Goal: Task Accomplishment & Management: Use online tool/utility

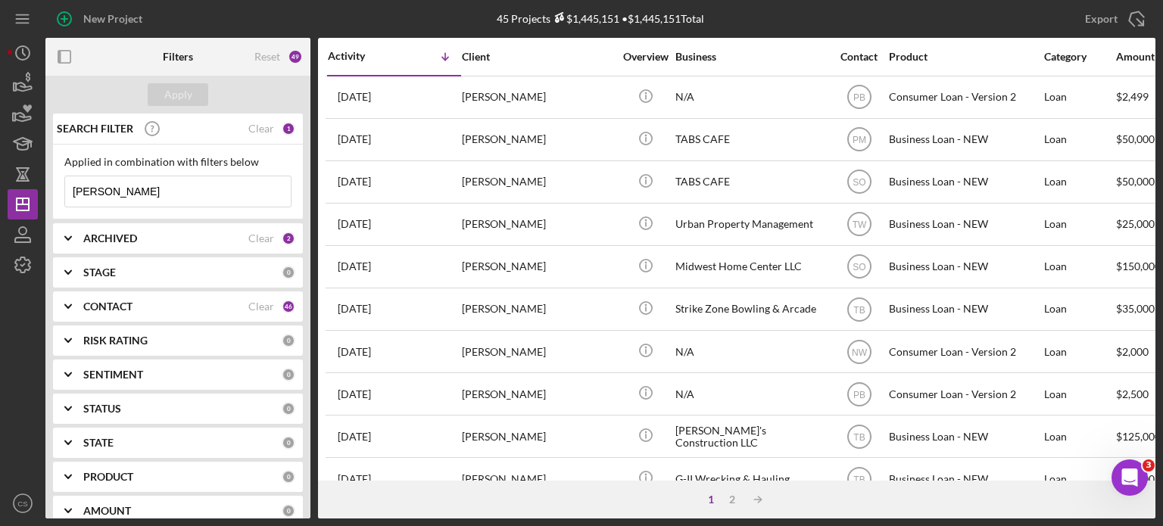
click at [139, 185] on input "[PERSON_NAME]" at bounding box center [178, 191] width 226 height 30
type input "r"
type input "[PERSON_NAME]"
click at [252, 236] on div "Clear" at bounding box center [261, 238] width 26 height 12
click at [254, 302] on div "Clear" at bounding box center [261, 307] width 26 height 12
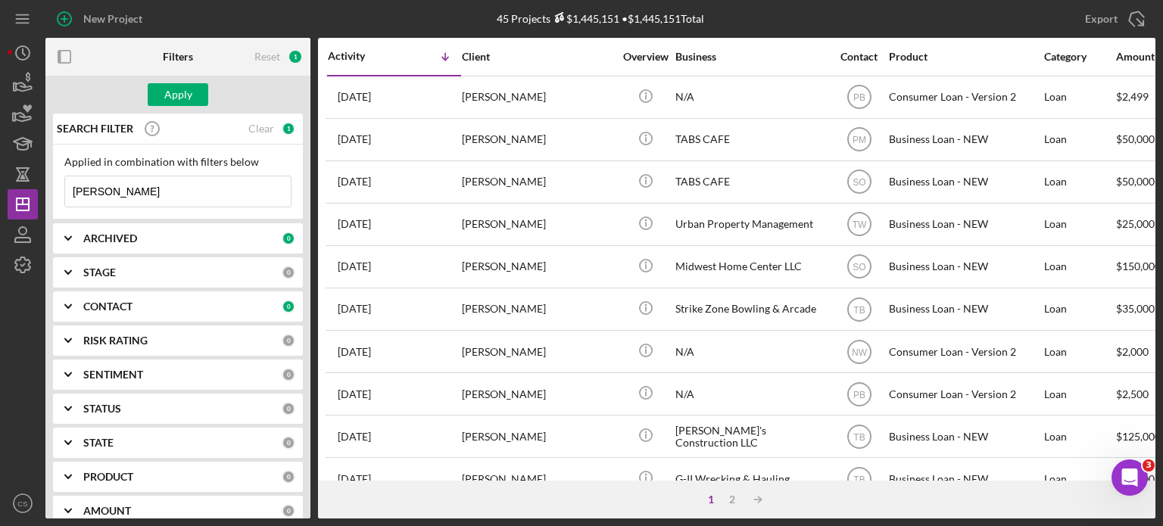
click at [260, 232] on div "ARCHIVED" at bounding box center [182, 238] width 198 height 12
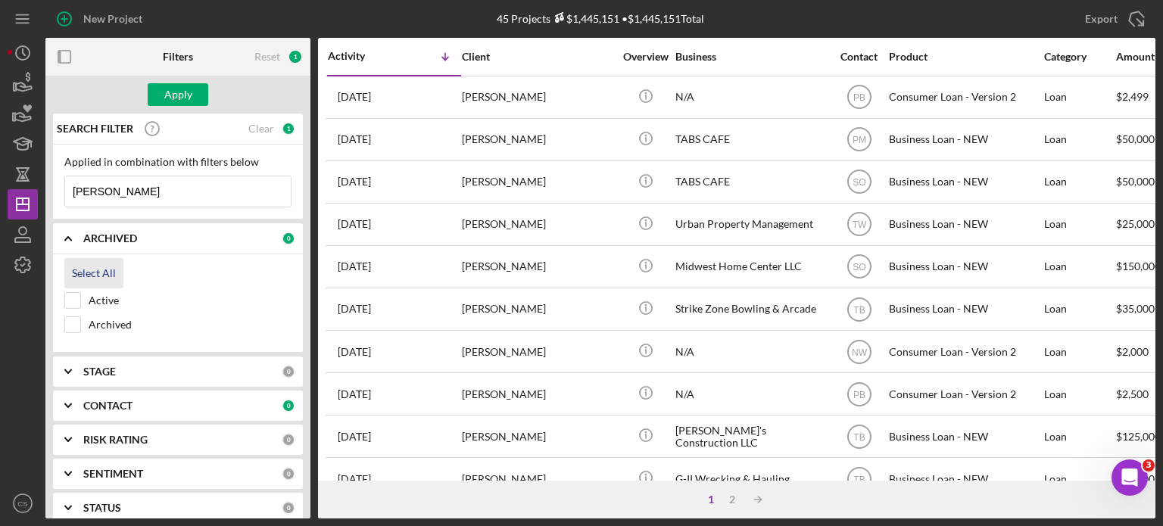
click at [89, 269] on div "Select All" at bounding box center [94, 273] width 44 height 30
checkbox input "true"
click at [261, 402] on div "CONTACT" at bounding box center [182, 406] width 198 height 12
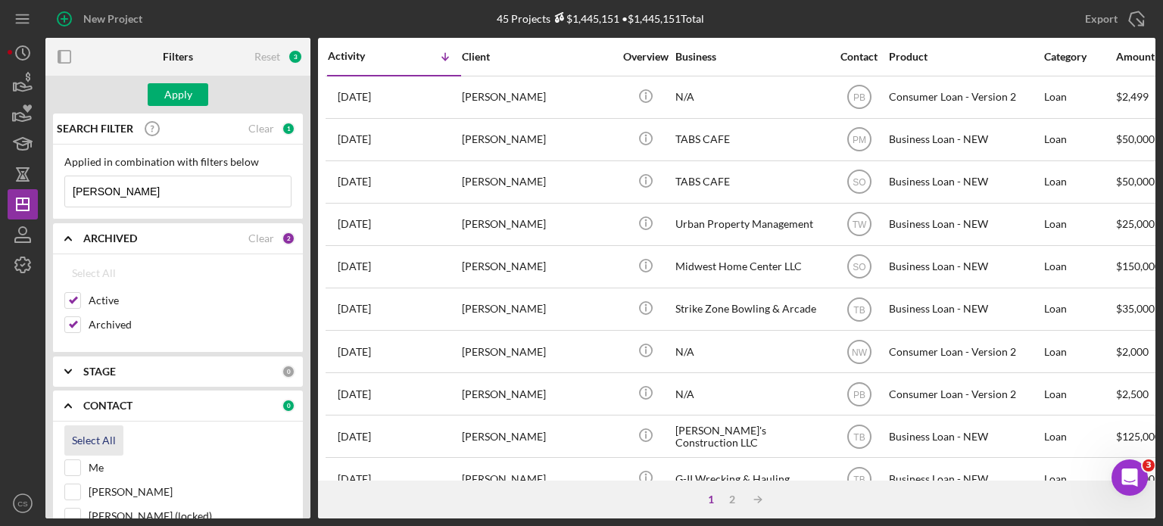
click at [91, 435] on div "Select All" at bounding box center [94, 440] width 44 height 30
checkbox input "true"
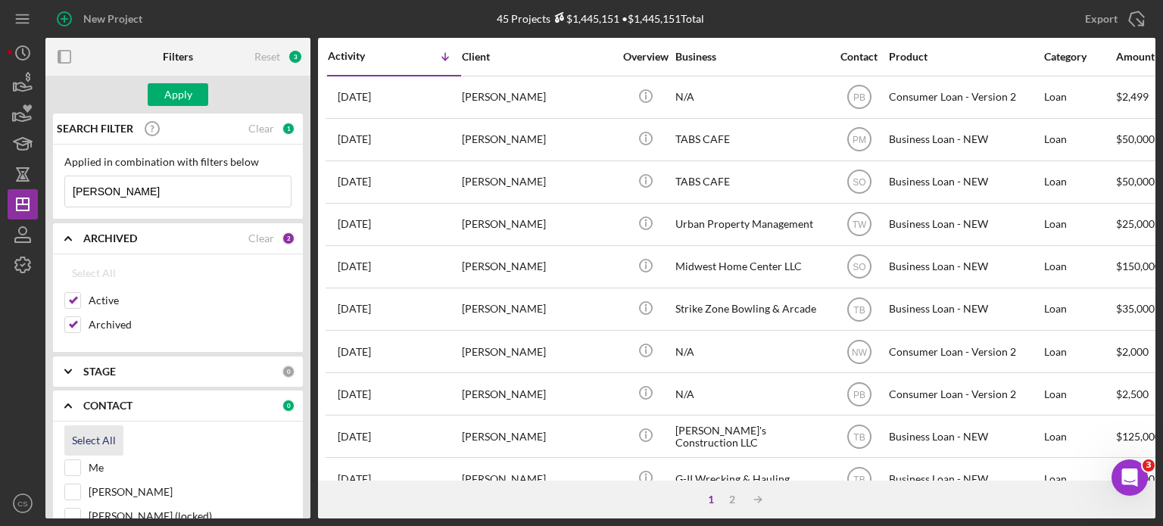
checkbox input "true"
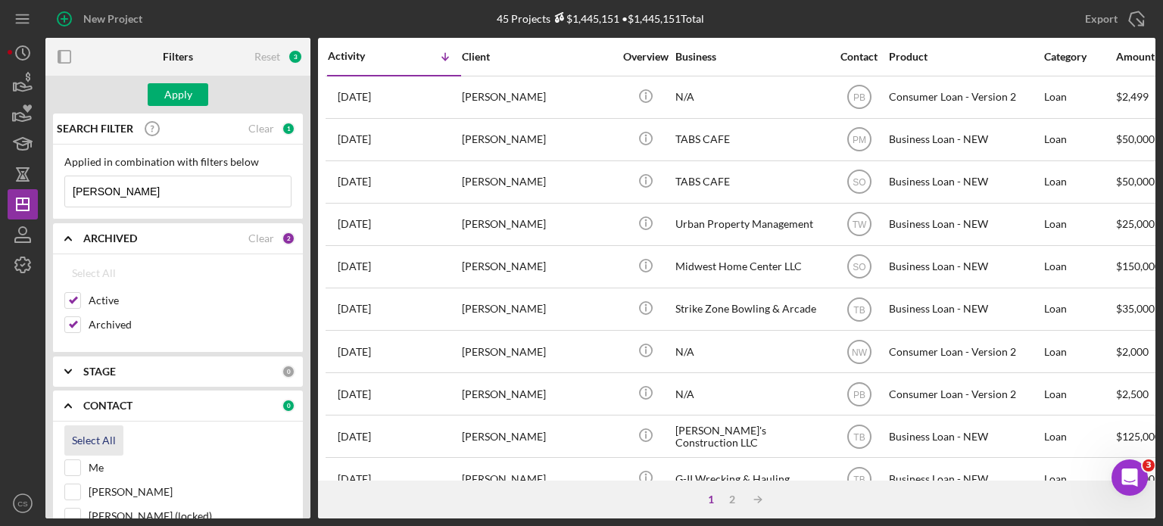
checkbox input "true"
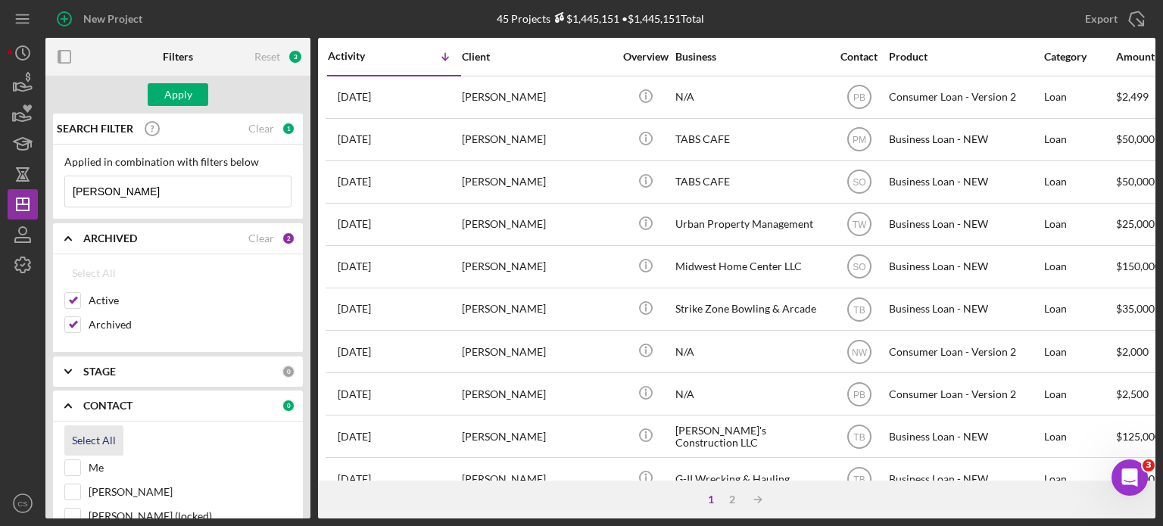
checkbox input "true"
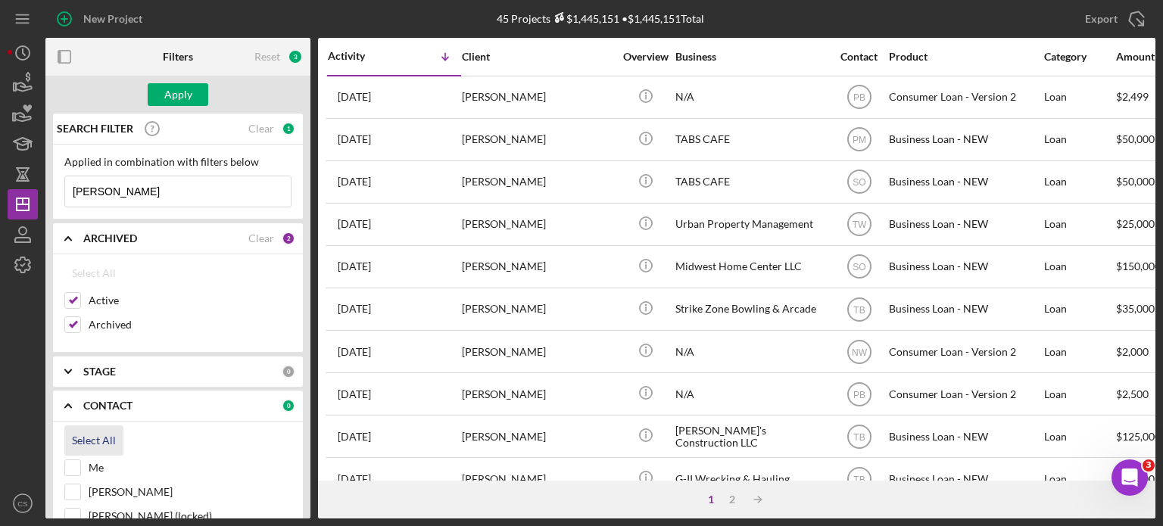
checkbox input "true"
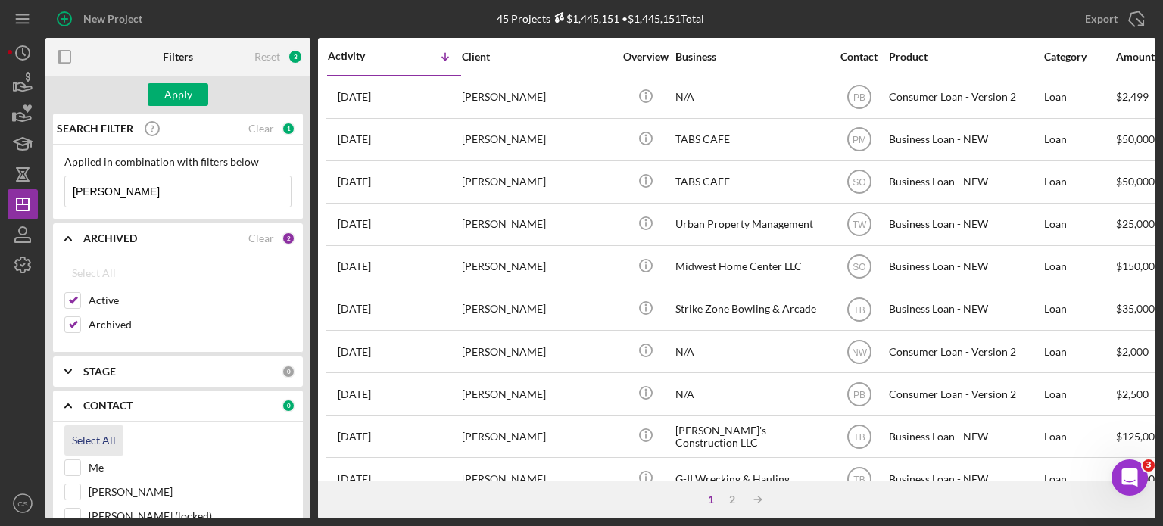
checkbox input "true"
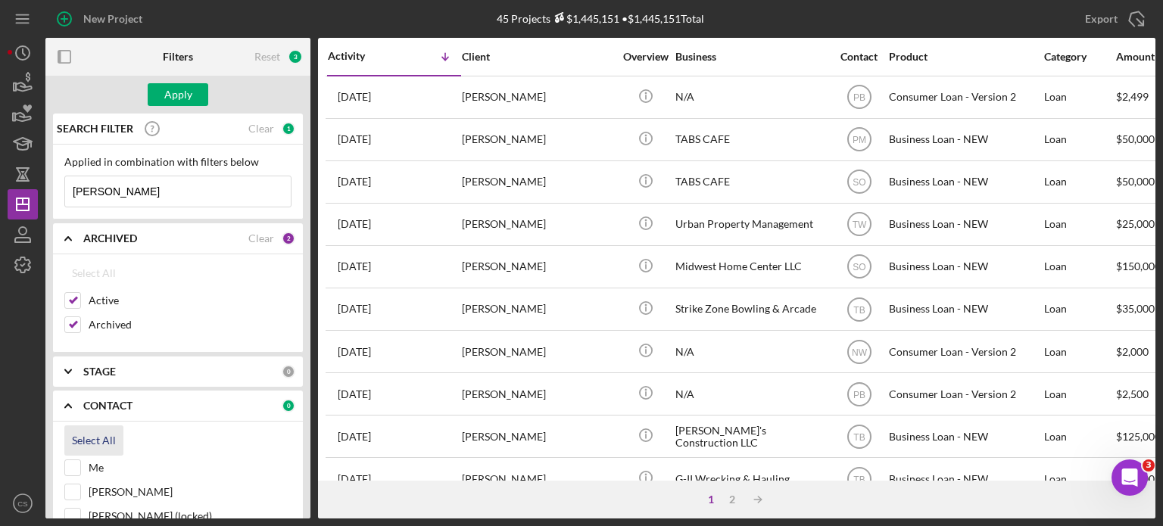
checkbox input "true"
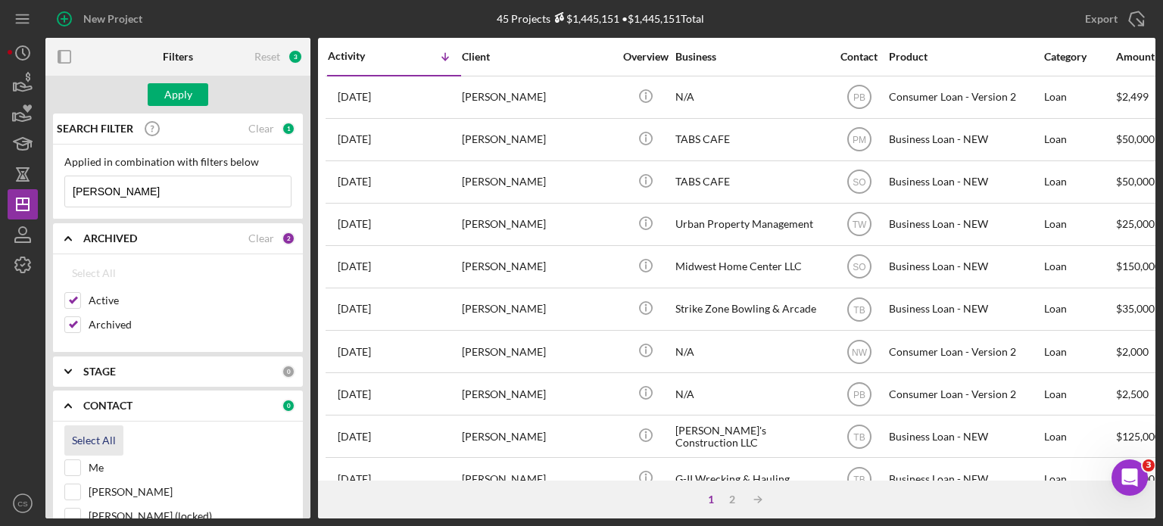
checkbox input "true"
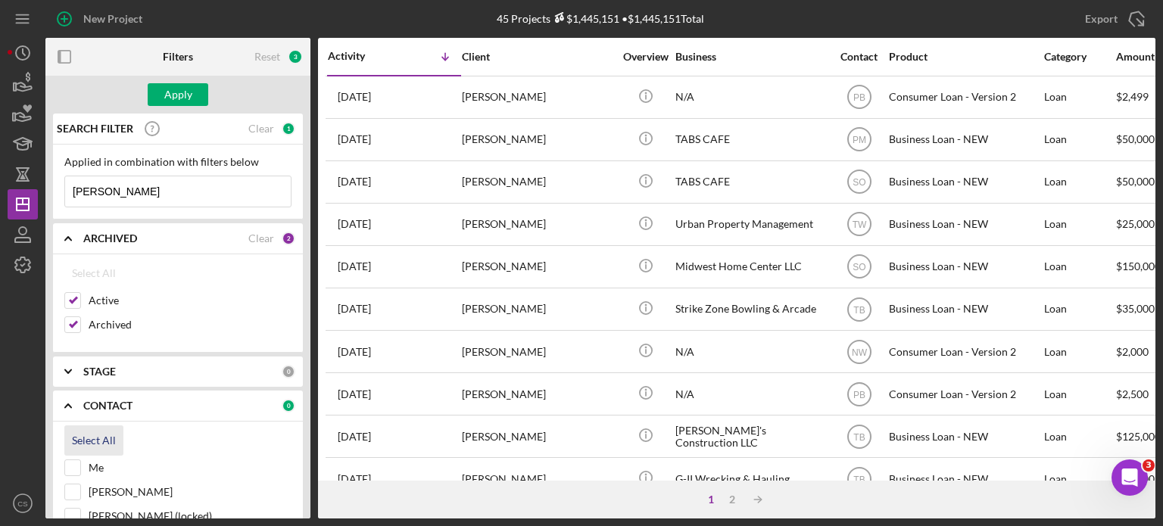
checkbox input "true"
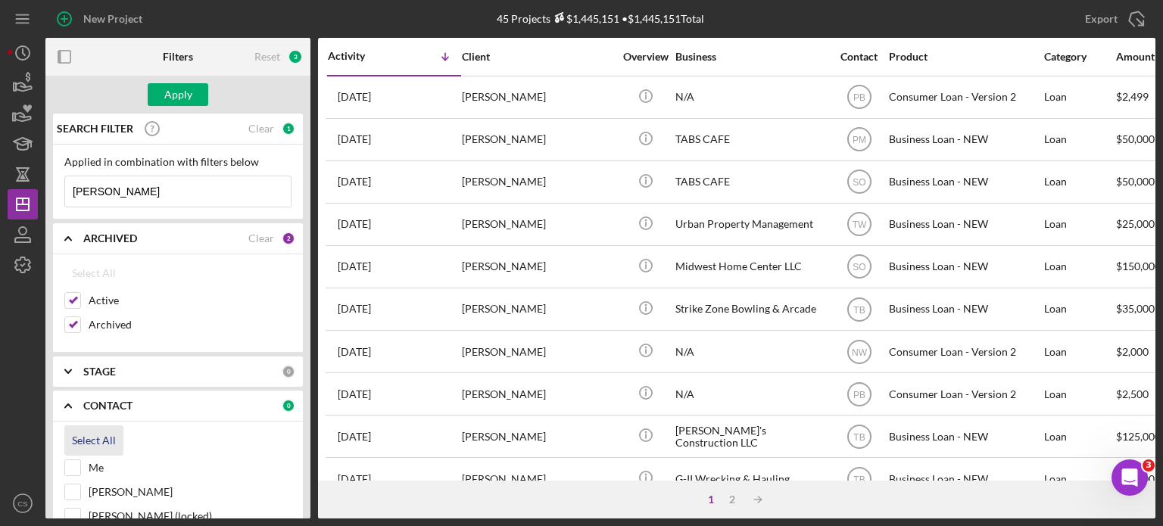
checkbox input "true"
click at [181, 93] on div "Apply" at bounding box center [178, 94] width 28 height 23
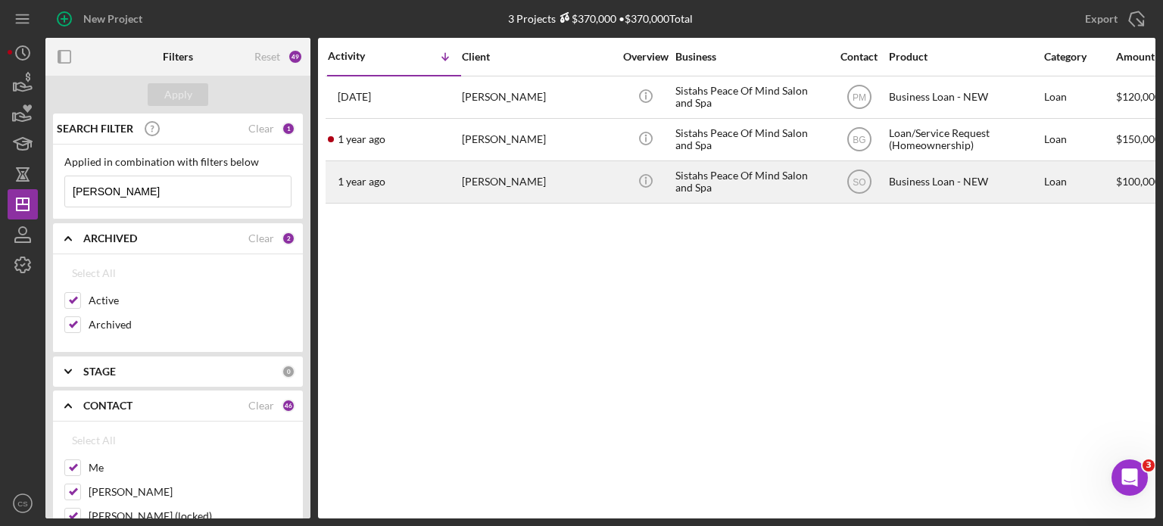
click at [494, 182] on div "[PERSON_NAME]" at bounding box center [537, 182] width 151 height 40
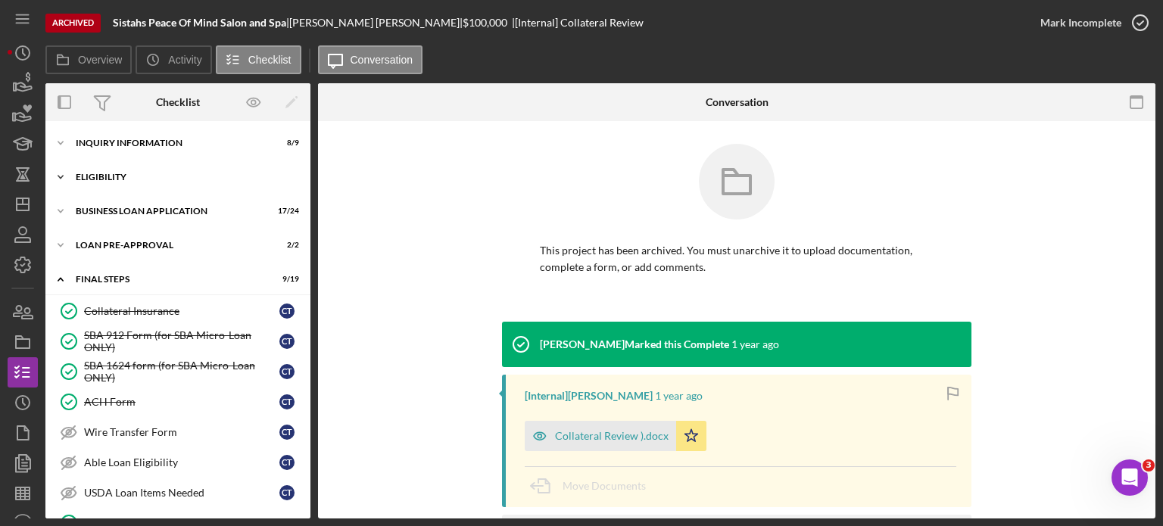
click at [61, 172] on icon "Icon/Expander" at bounding box center [60, 177] width 30 height 30
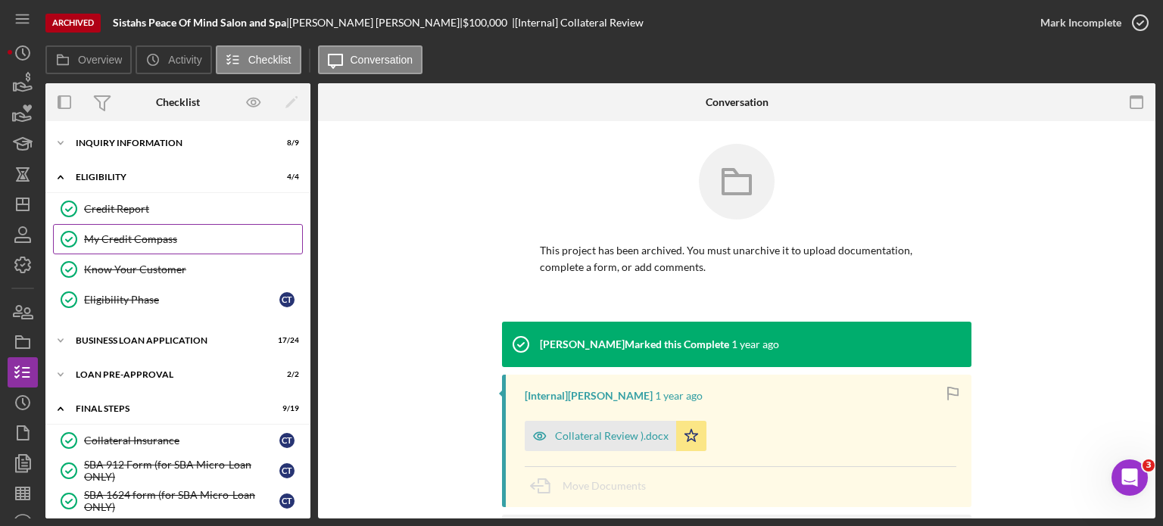
click at [100, 233] on div "My Credit Compass" at bounding box center [193, 239] width 218 height 12
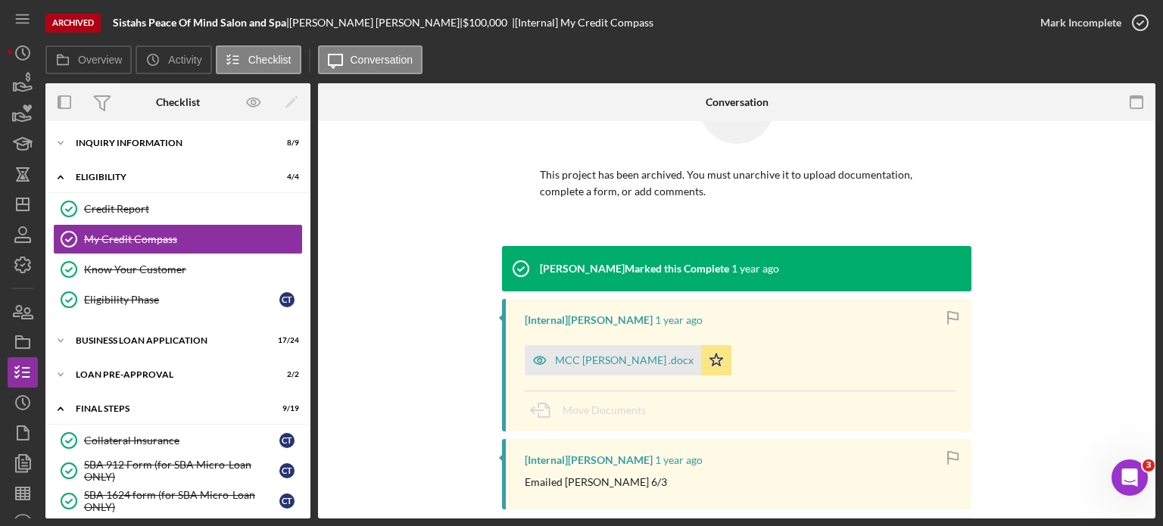
scroll to position [151, 0]
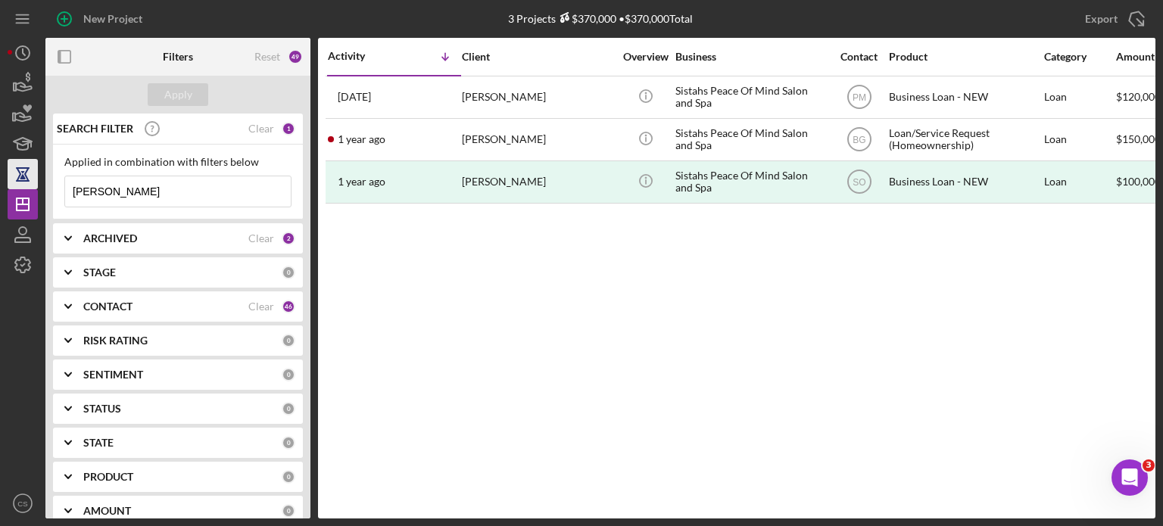
drag, startPoint x: 118, startPoint y: 185, endPoint x: 17, endPoint y: 182, distance: 101.5
click at [17, 183] on div "New Project 3 Projects $370,000 • $370,000 Total tomlin Export Icon/Export Filt…" at bounding box center [582, 259] width 1148 height 519
type input "hayden"
click at [70, 233] on icon "Icon/Expander" at bounding box center [68, 239] width 38 height 38
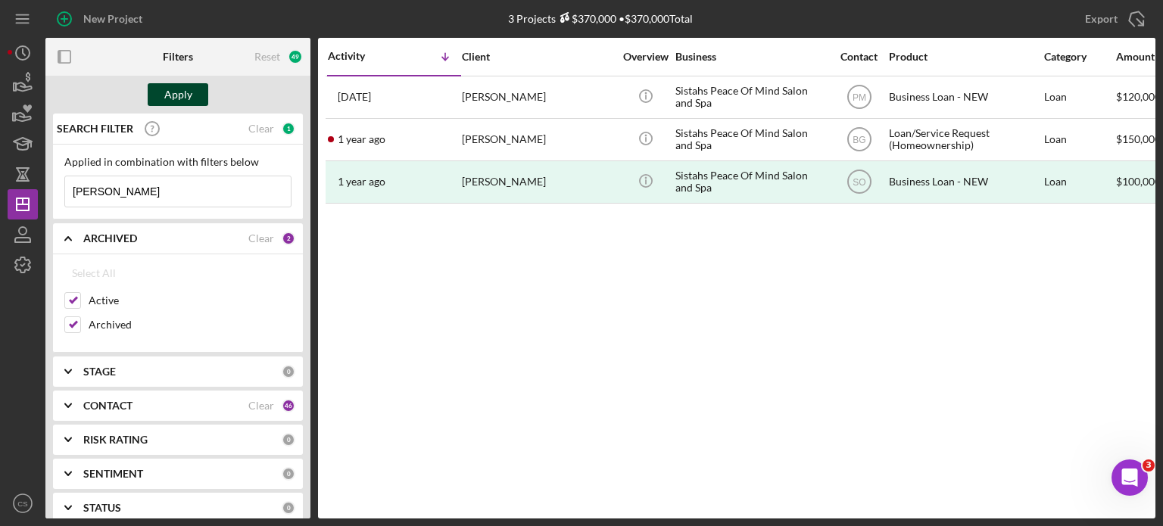
click at [182, 94] on div "Apply" at bounding box center [178, 94] width 28 height 23
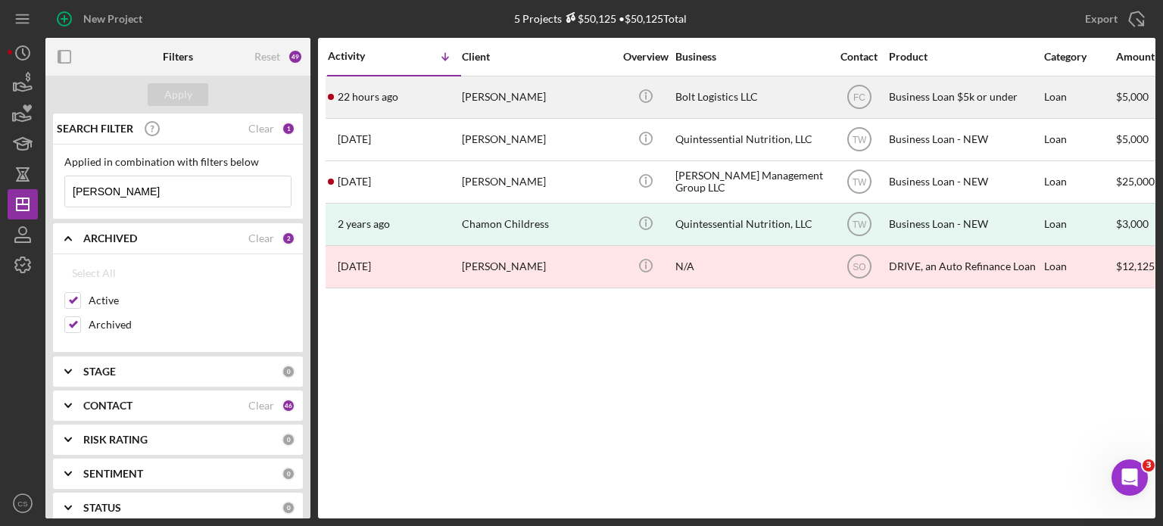
click at [348, 96] on time "22 hours ago" at bounding box center [368, 97] width 61 height 12
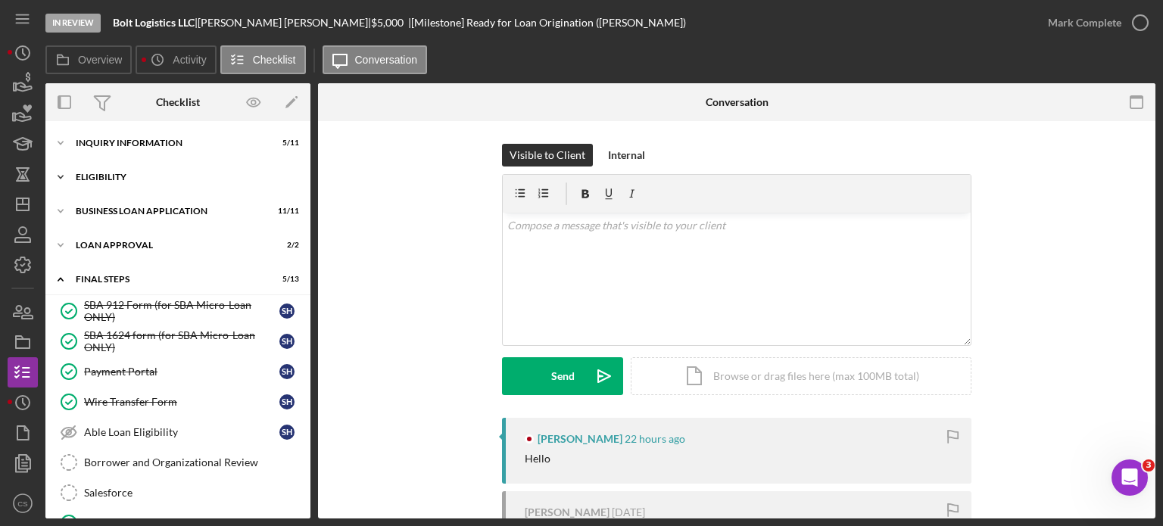
click at [59, 179] on icon "Icon/Expander" at bounding box center [60, 177] width 30 height 30
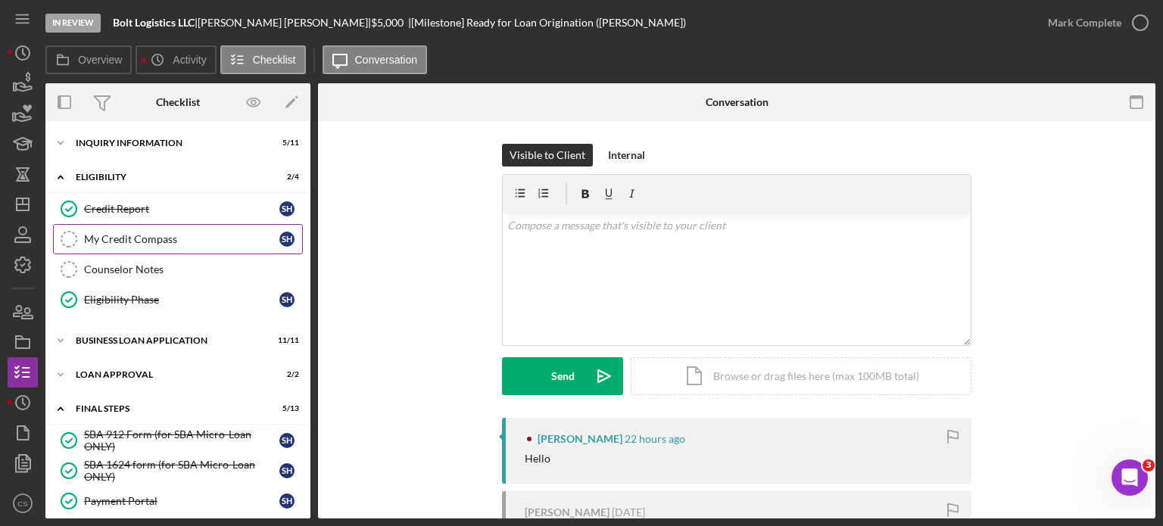
click at [111, 237] on div "My Credit Compass" at bounding box center [181, 239] width 195 height 12
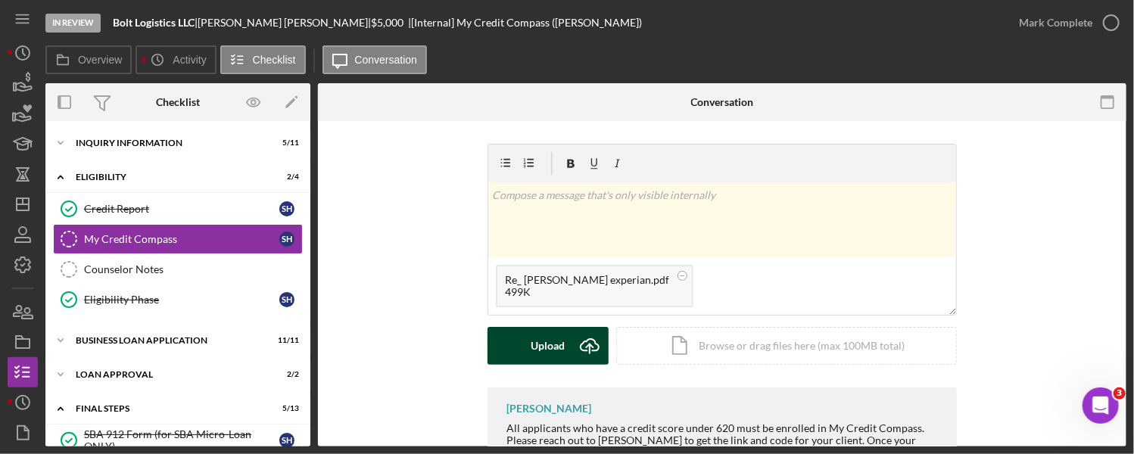
click at [587, 348] on icon "Icon/Upload" at bounding box center [590, 346] width 38 height 38
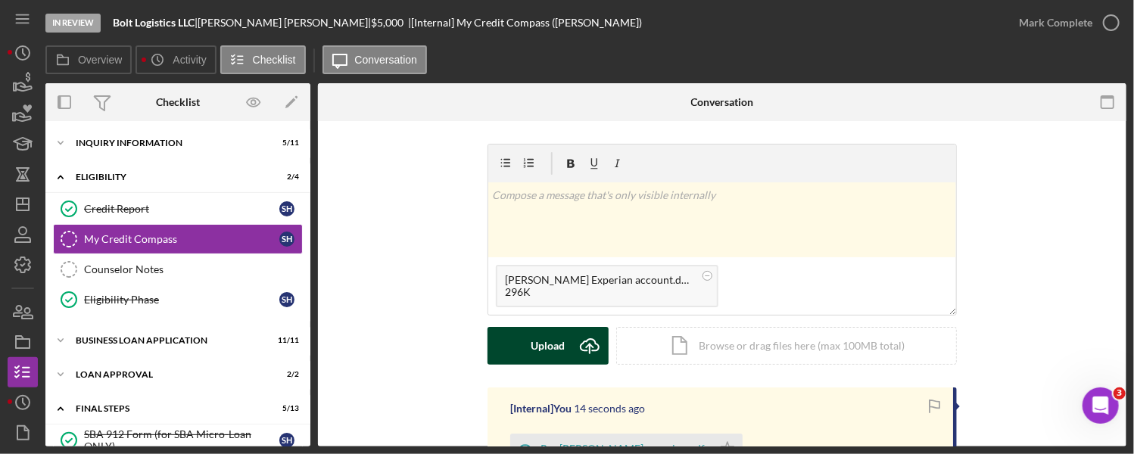
click at [582, 345] on icon "Icon/Upload" at bounding box center [590, 346] width 38 height 38
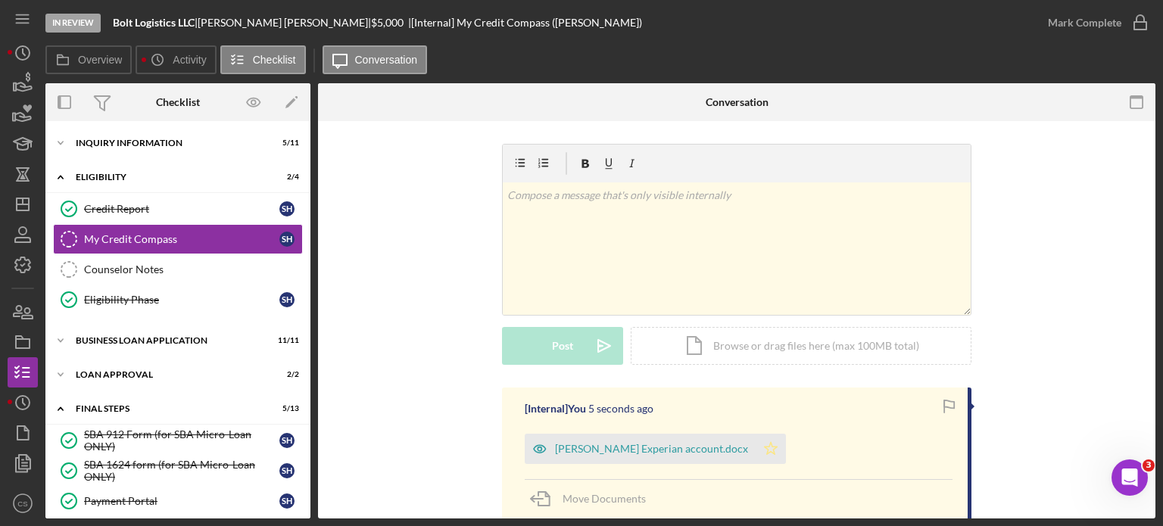
click at [756, 450] on icon "Icon/Star" at bounding box center [771, 449] width 30 height 30
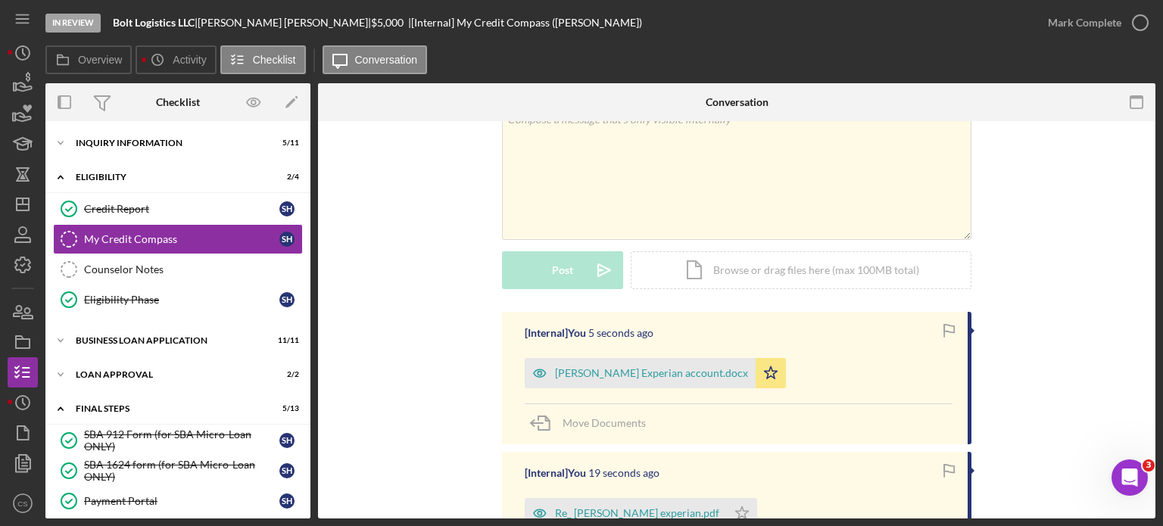
scroll to position [151, 0]
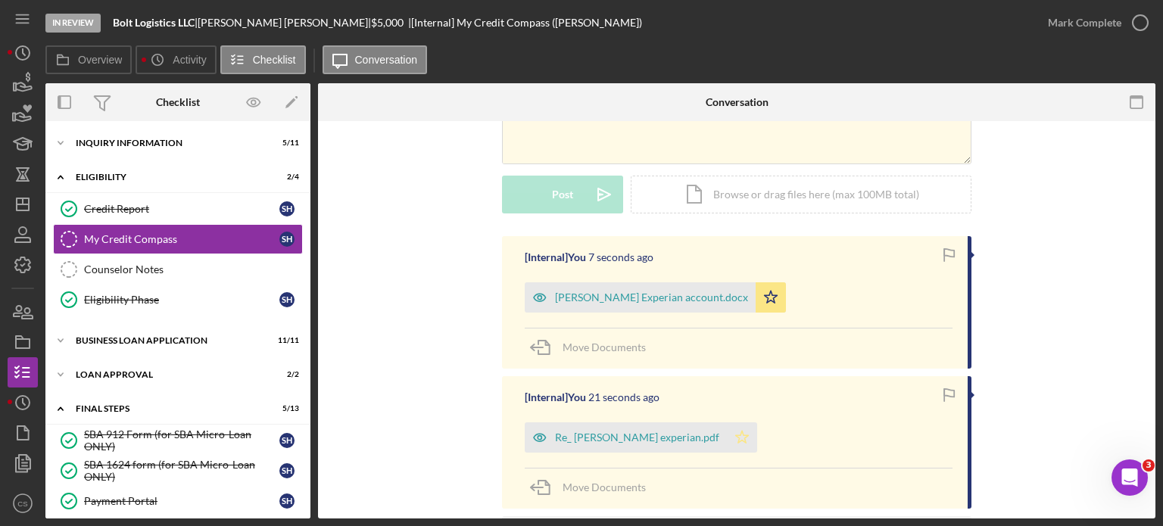
click at [736, 435] on polygon "button" at bounding box center [742, 437] width 13 height 12
click at [1141, 23] on icon "button" at bounding box center [1140, 23] width 38 height 38
